Goal: Task Accomplishment & Management: Use online tool/utility

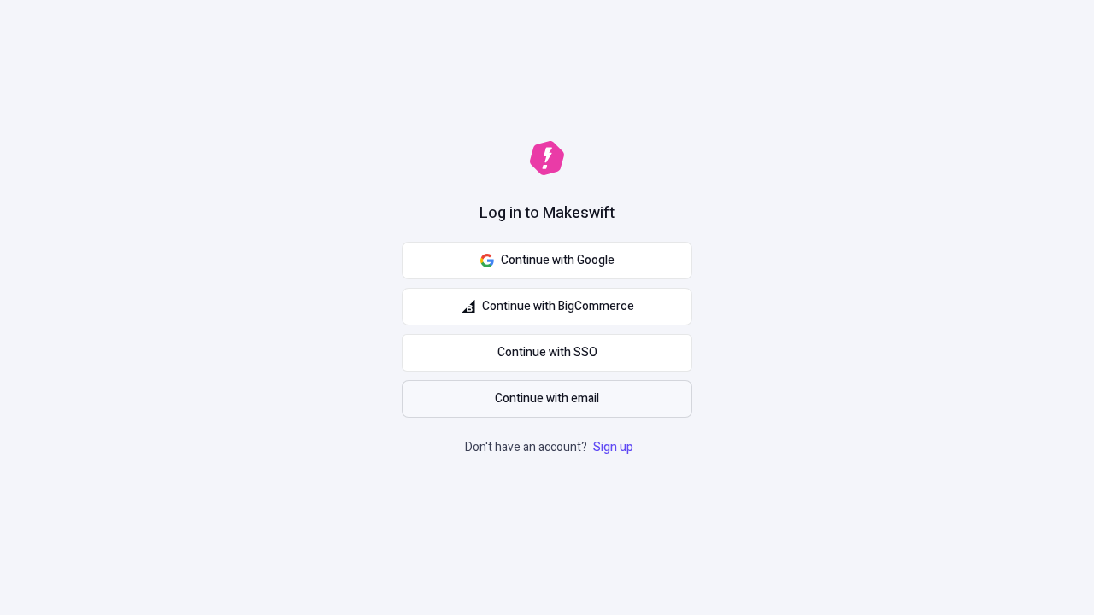
click at [547, 399] on span "Continue with email" at bounding box center [547, 399] width 104 height 19
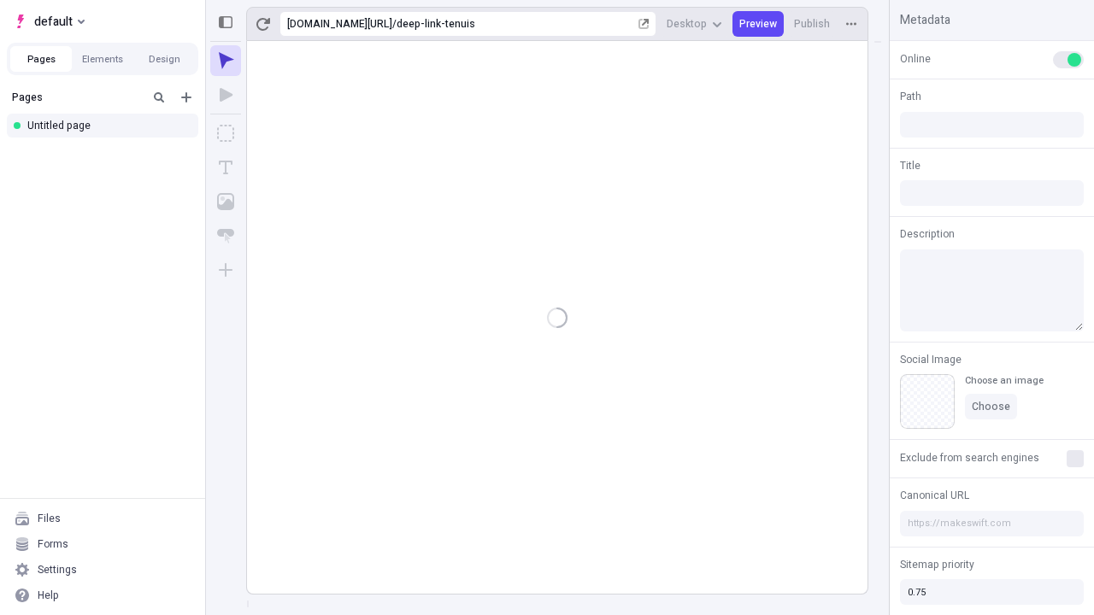
type input "/deep-link-tenuis"
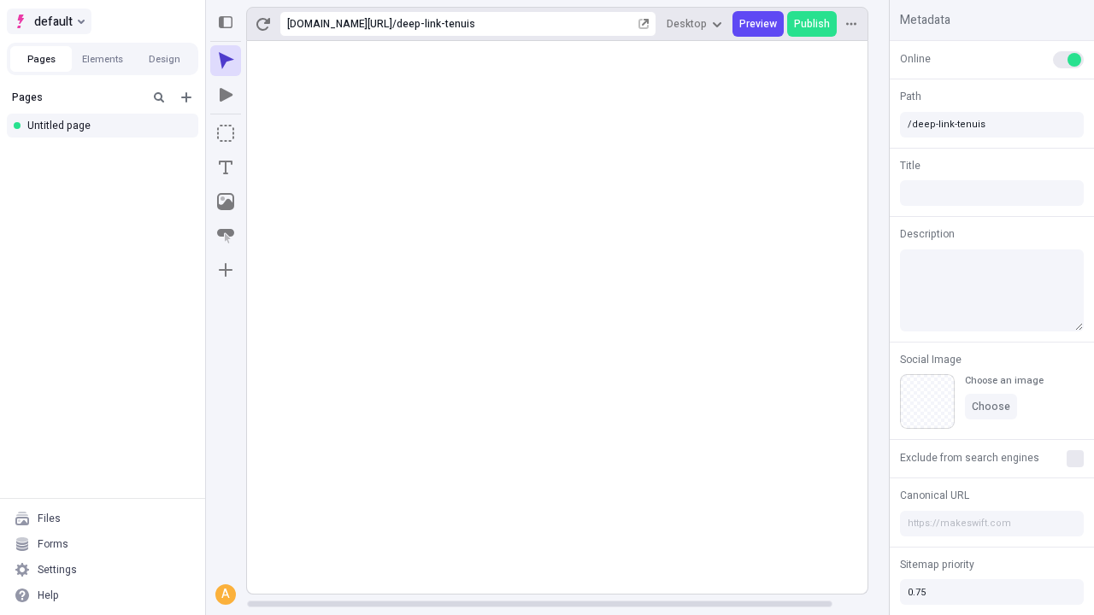
click at [48, 21] on span "default" at bounding box center [53, 21] width 38 height 21
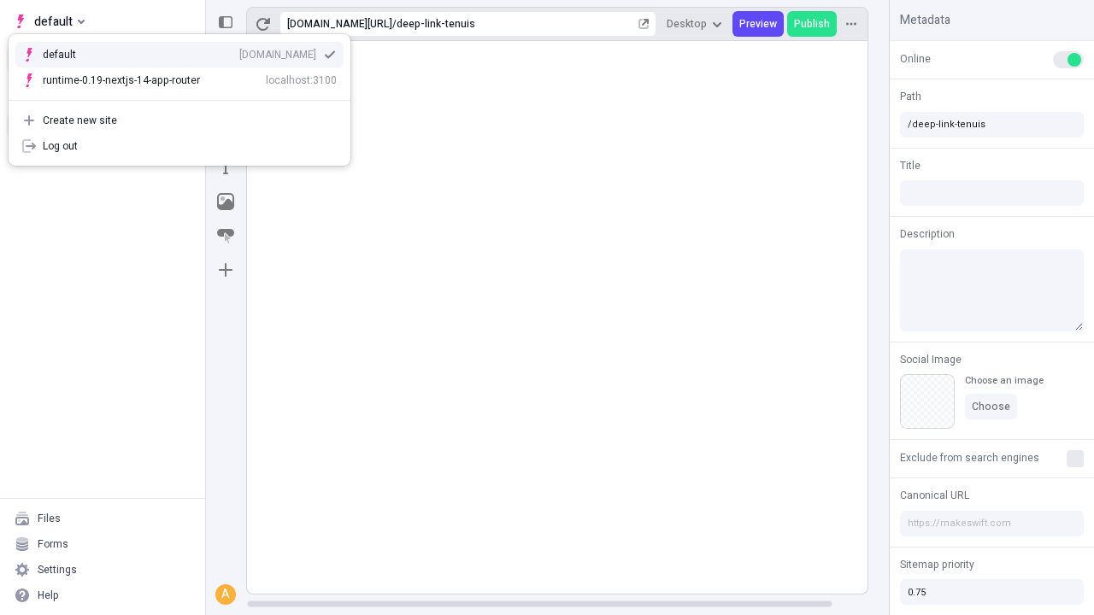
click at [179, 121] on div "Create new site" at bounding box center [190, 121] width 294 height 14
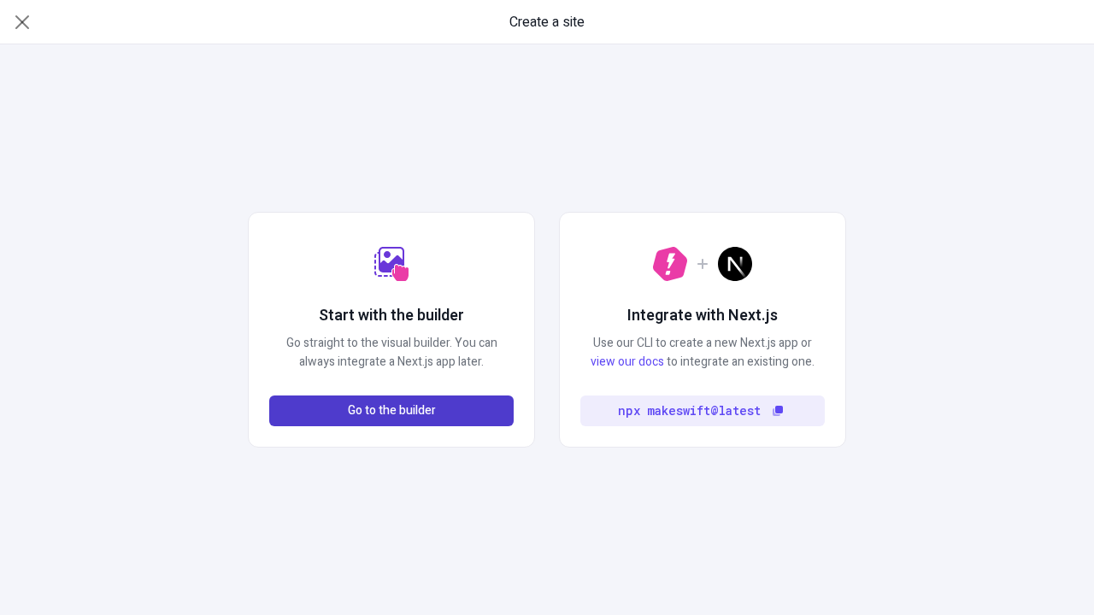
click at [391, 411] on span "Go to the builder" at bounding box center [392, 411] width 88 height 19
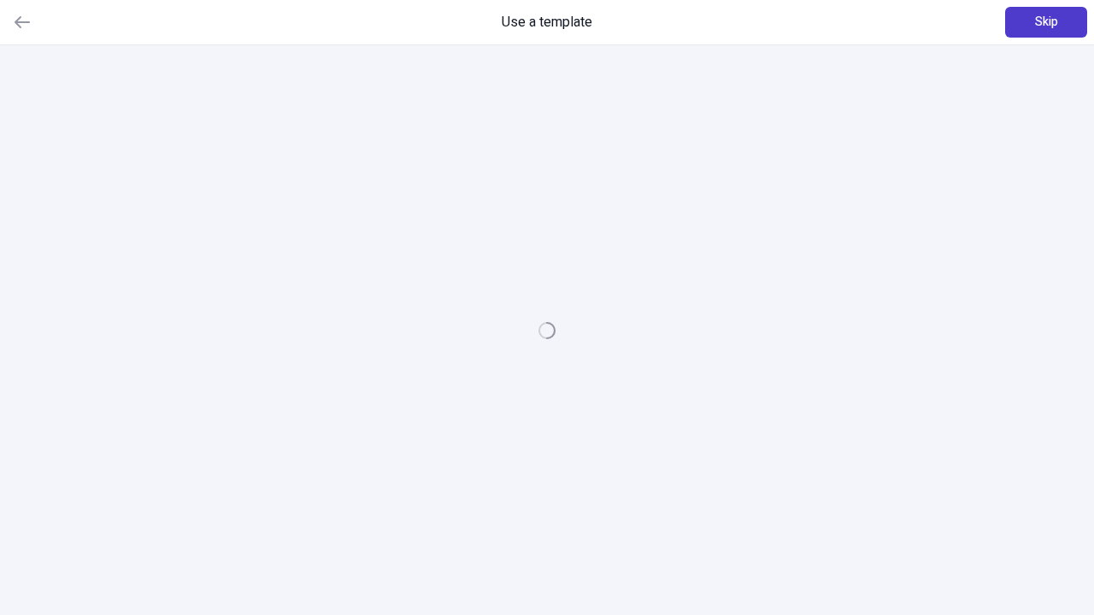
click at [1046, 22] on span "Skip" at bounding box center [1046, 22] width 23 height 19
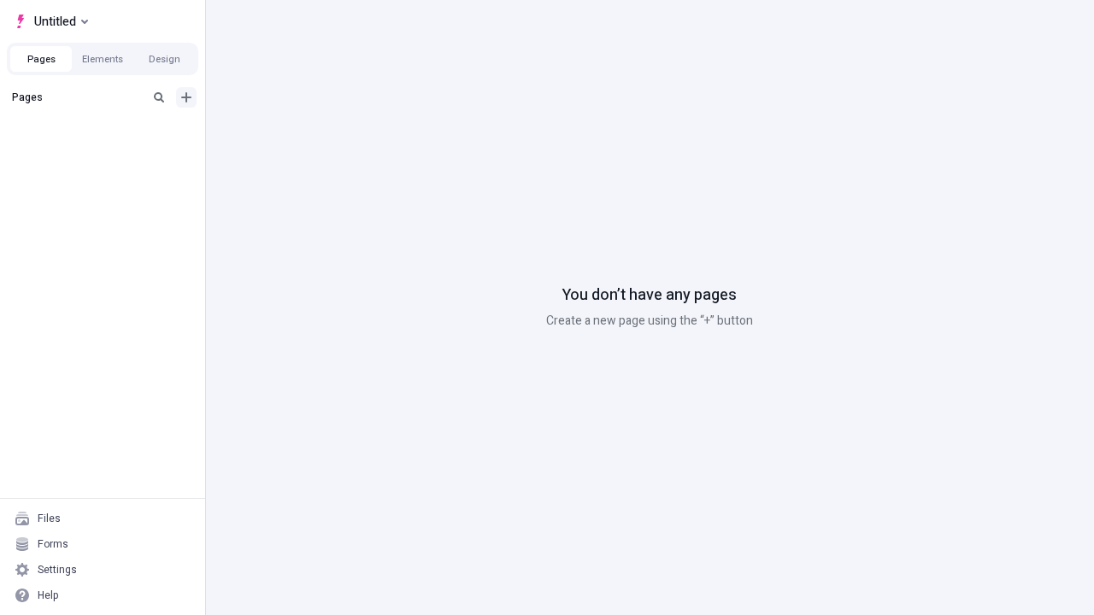
click at [186, 97] on icon "Add new" at bounding box center [186, 97] width 10 height 10
click at [108, 153] on div "Blank page" at bounding box center [108, 155] width 164 height 26
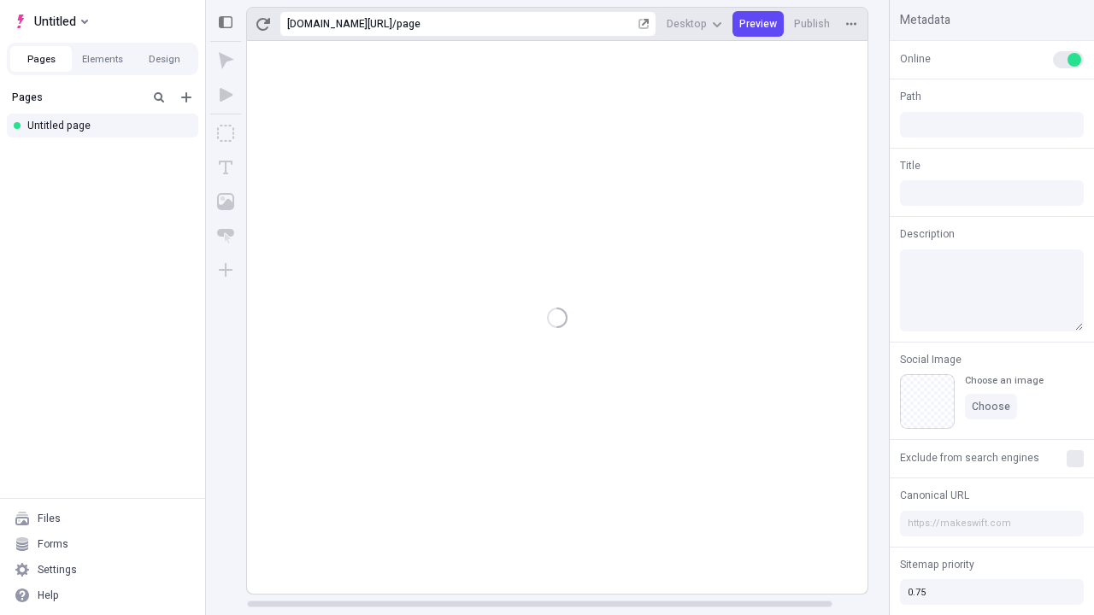
type input "/page"
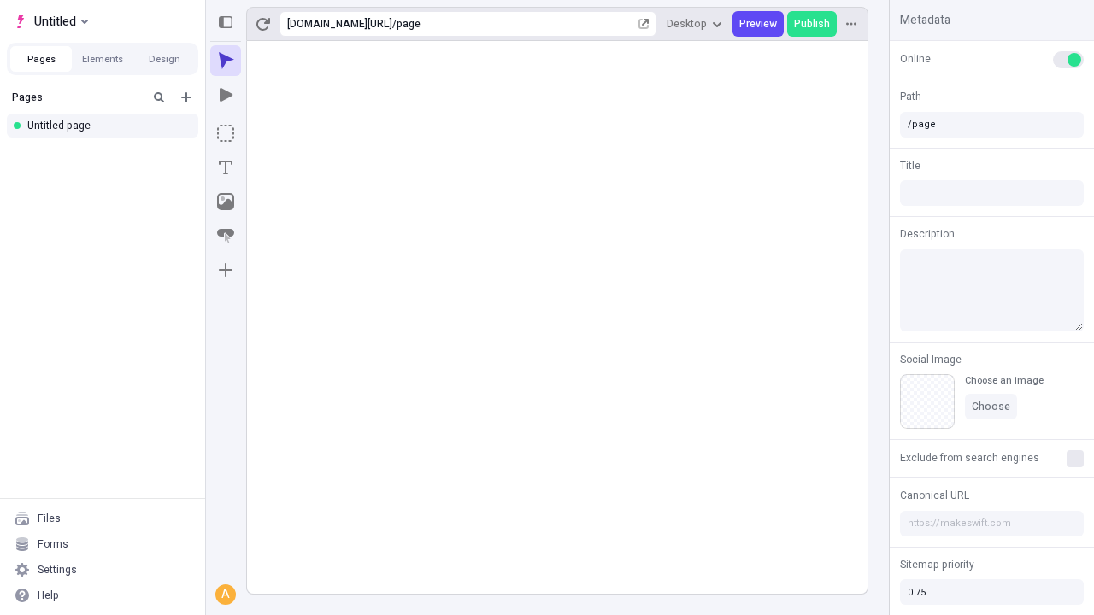
click at [226, 133] on icon "Box" at bounding box center [225, 133] width 17 height 17
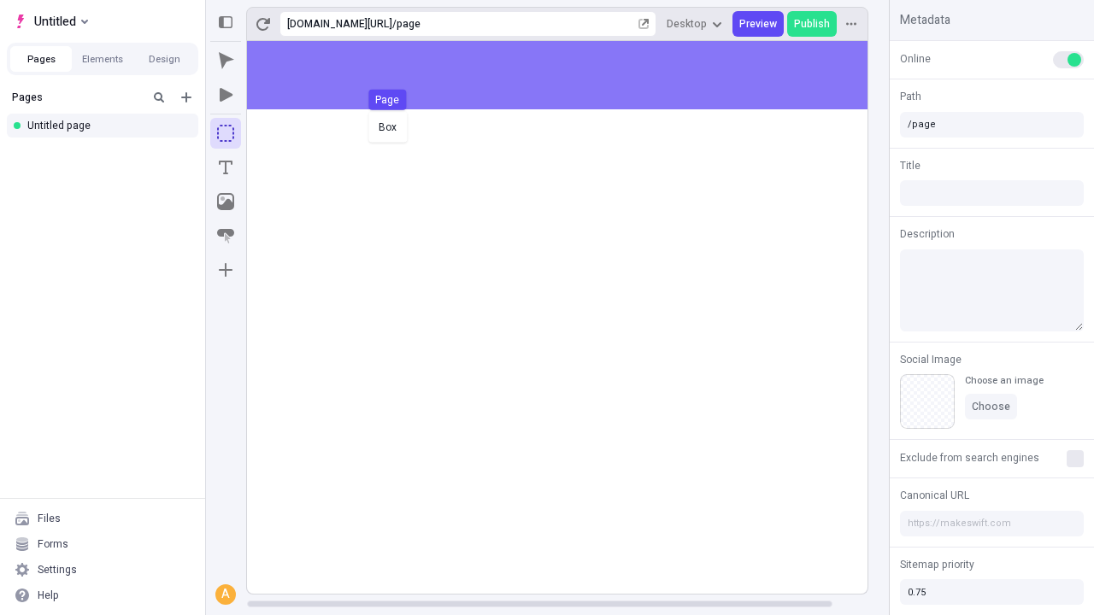
click at [574, 75] on div "Box Page" at bounding box center [547, 307] width 1094 height 615
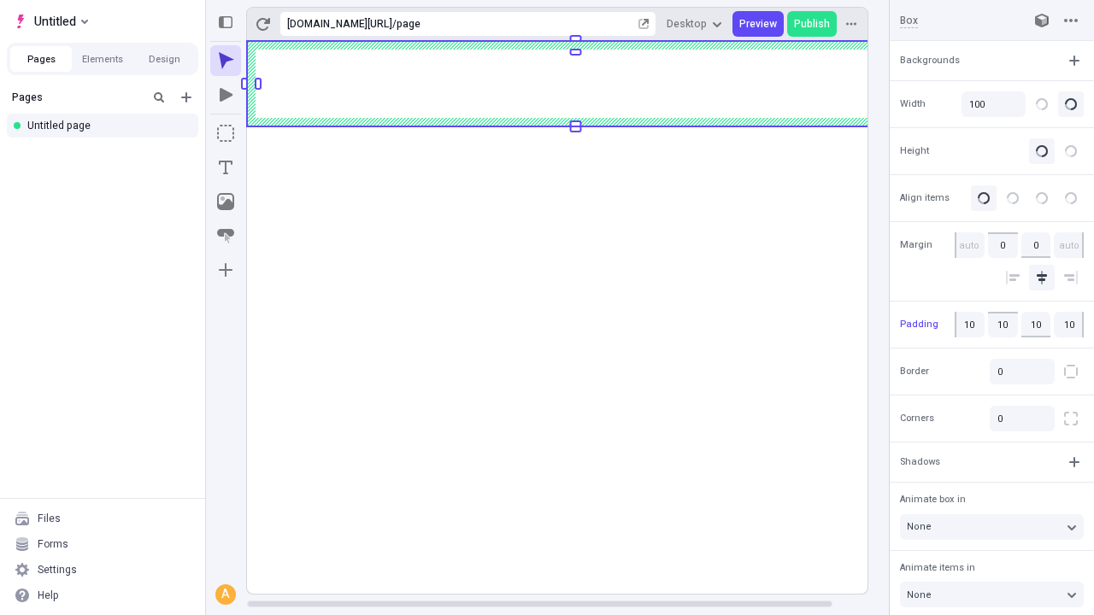
click at [226, 202] on icon "Image" at bounding box center [225, 201] width 17 height 17
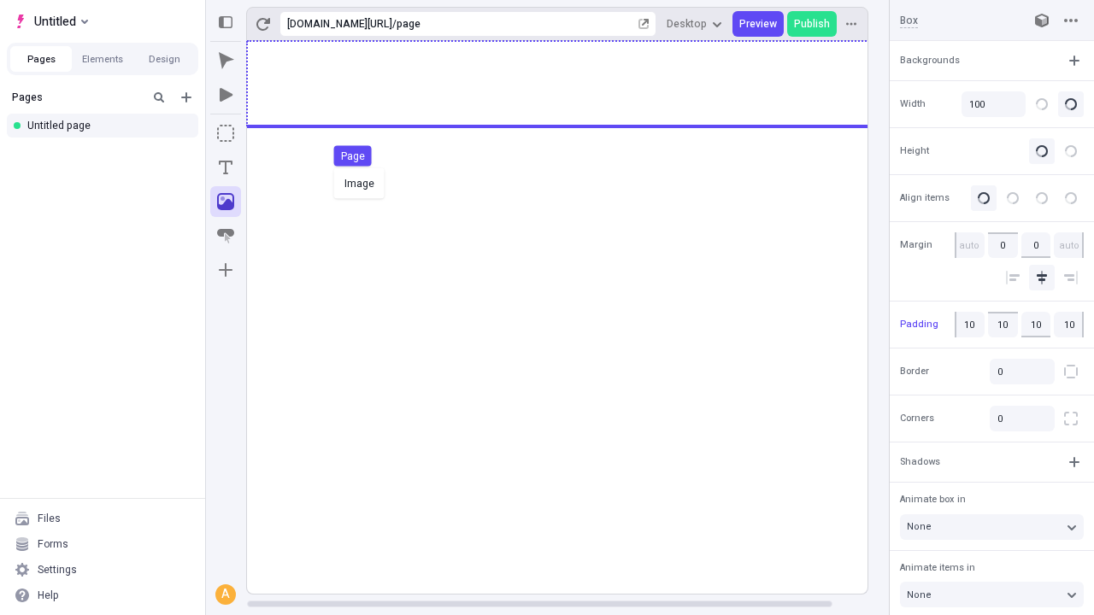
click at [574, 84] on div "Image Page" at bounding box center [547, 307] width 1094 height 615
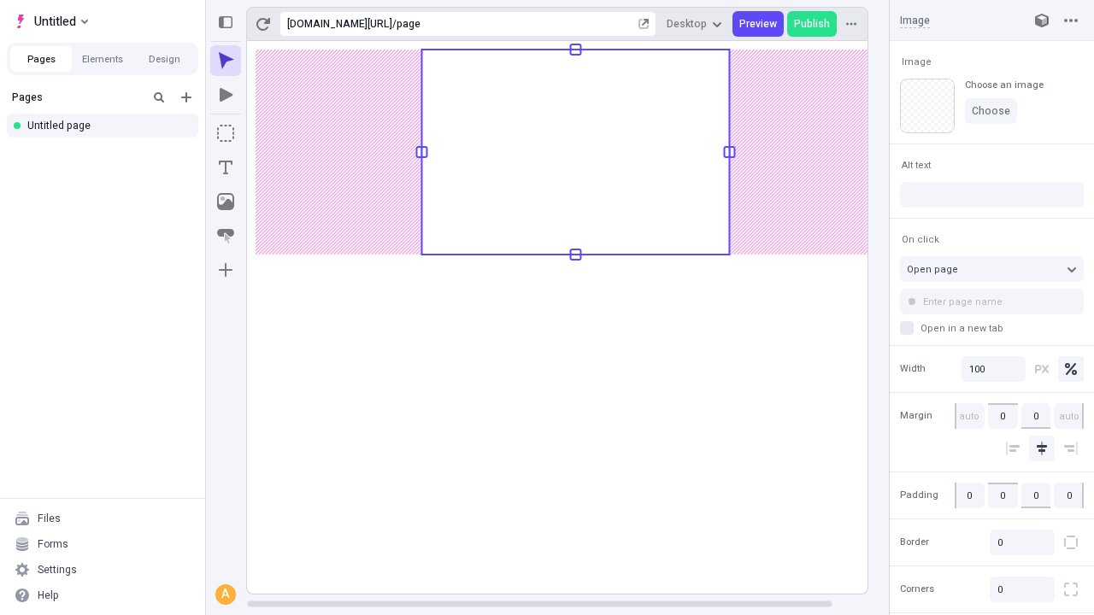
click at [226, 168] on icon "Text" at bounding box center [226, 168] width 14 height 14
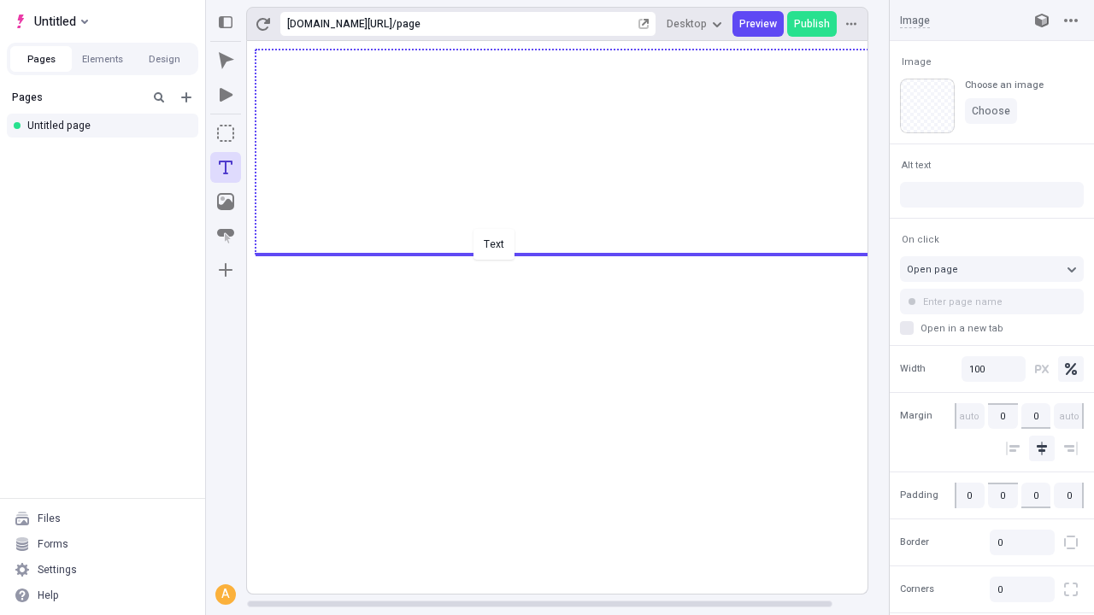
click at [574, 253] on div "Text" at bounding box center [547, 307] width 1094 height 615
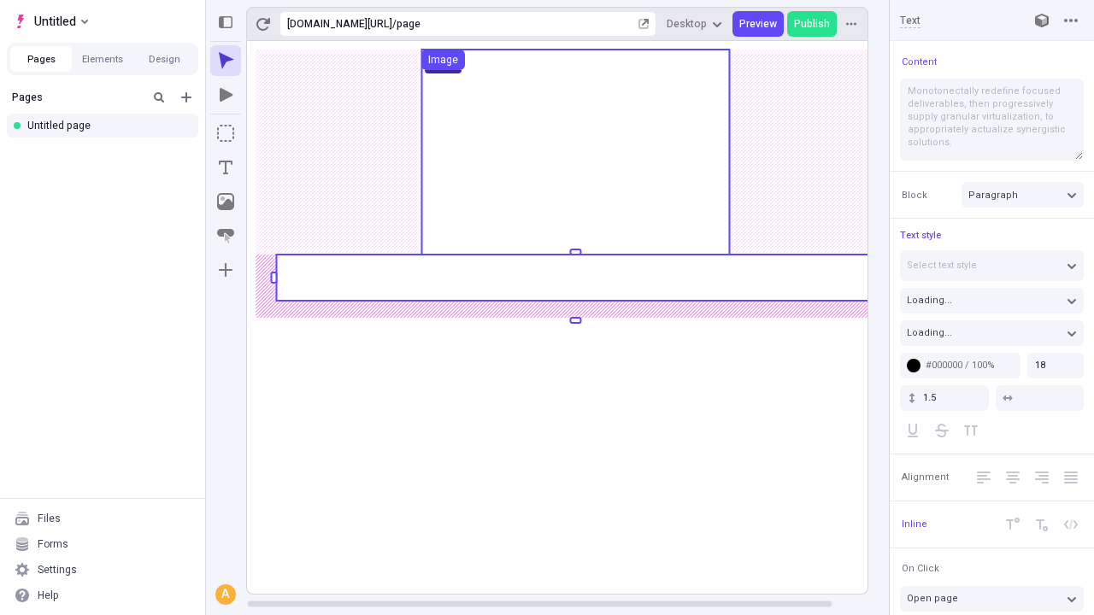
click at [574, 278] on rect at bounding box center [575, 278] width 598 height 46
click at [574, 278] on g "Page Box Image" at bounding box center [575, 317] width 657 height 553
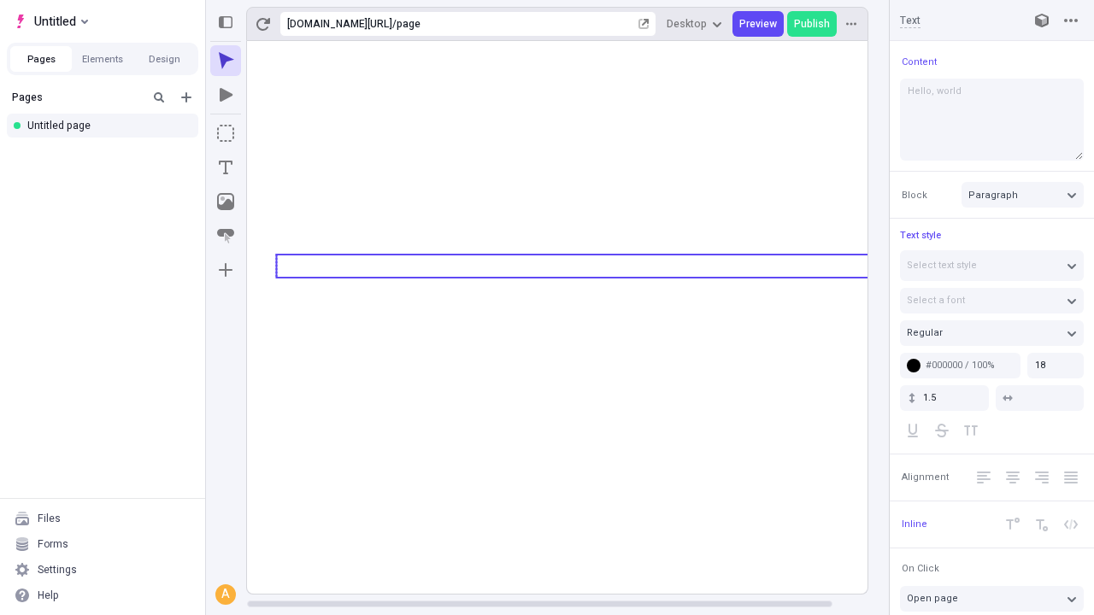
type textarea "Hello, world!"
click at [226, 202] on icon "Image" at bounding box center [225, 201] width 17 height 17
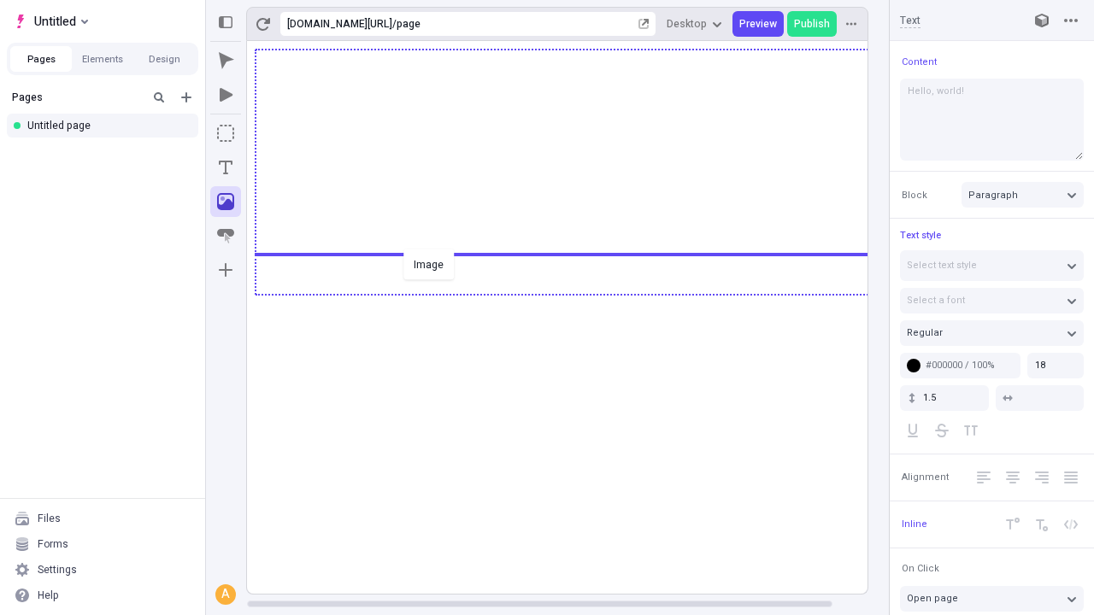
click at [574, 293] on div "Image" at bounding box center [547, 307] width 1094 height 615
